Goal: Transaction & Acquisition: Book appointment/travel/reservation

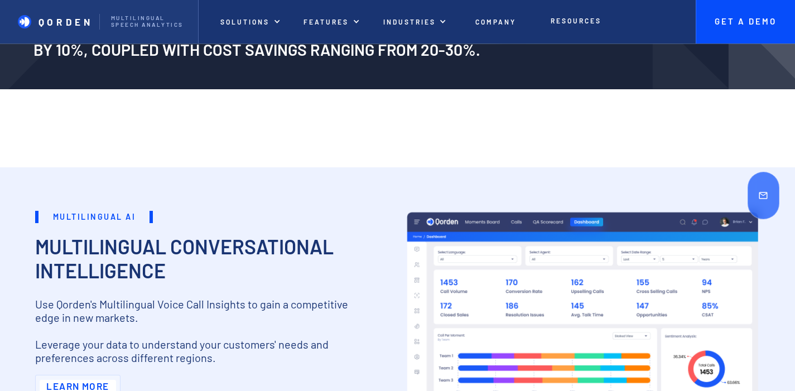
scroll to position [1442, 0]
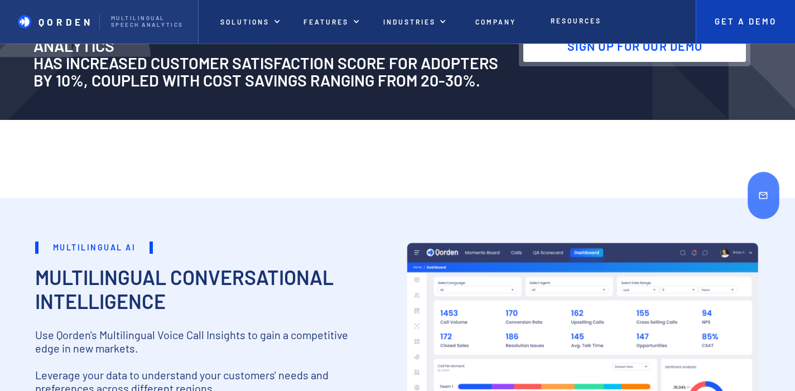
click at [730, 24] on p "Get A Demo" at bounding box center [745, 22] width 67 height 10
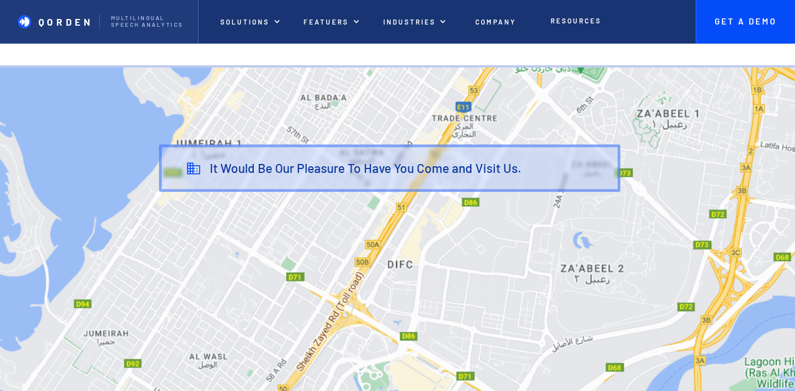
scroll to position [705, 0]
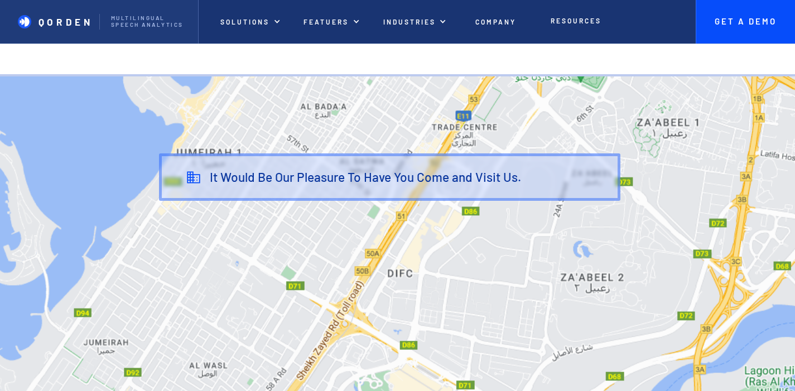
click at [352, 201] on div "We will be glad if you come to visit us It Would Be Our Pleasure To Have You Co…" at bounding box center [389, 176] width 461 height 47
click at [352, 182] on link "It Would Be Our Pleasure To Have You Come and Visit Us." at bounding box center [365, 176] width 311 height 9
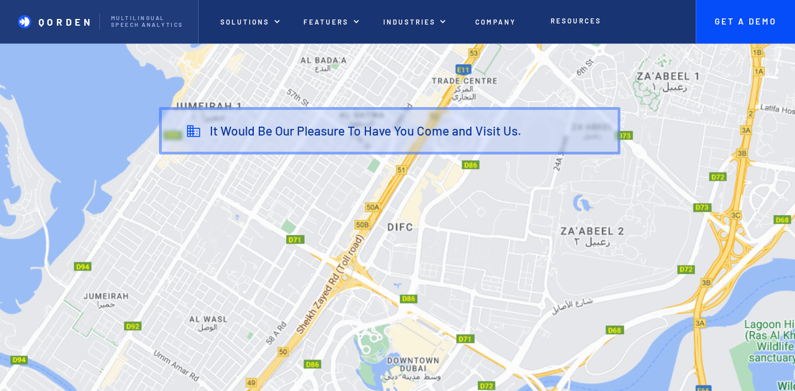
scroll to position [916, 0]
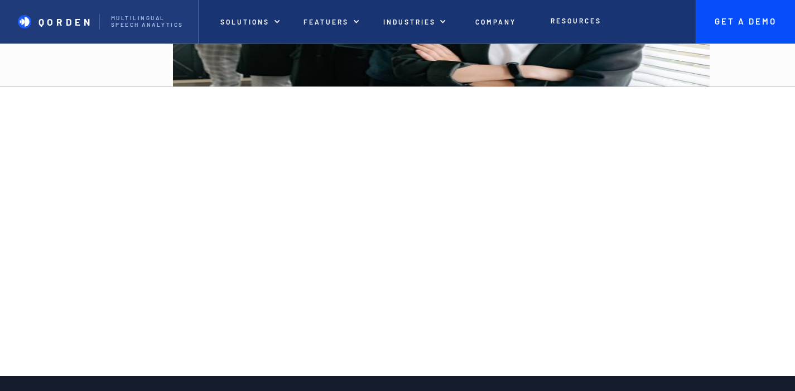
scroll to position [1858, 0]
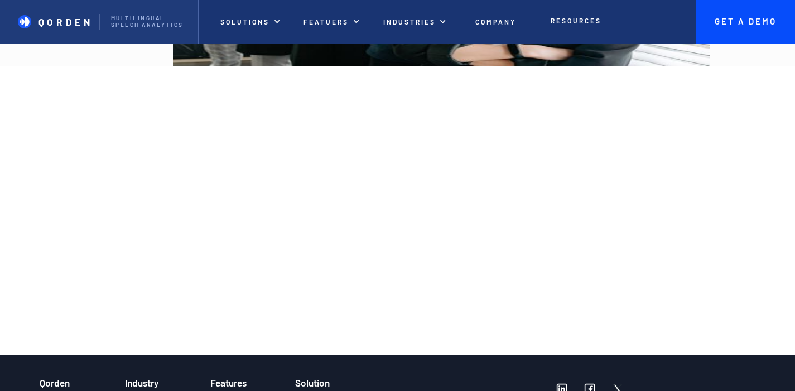
click at [612, 383] on img at bounding box center [617, 388] width 11 height 11
click at [585, 383] on img at bounding box center [589, 388] width 11 height 11
